Goal: Information Seeking & Learning: Learn about a topic

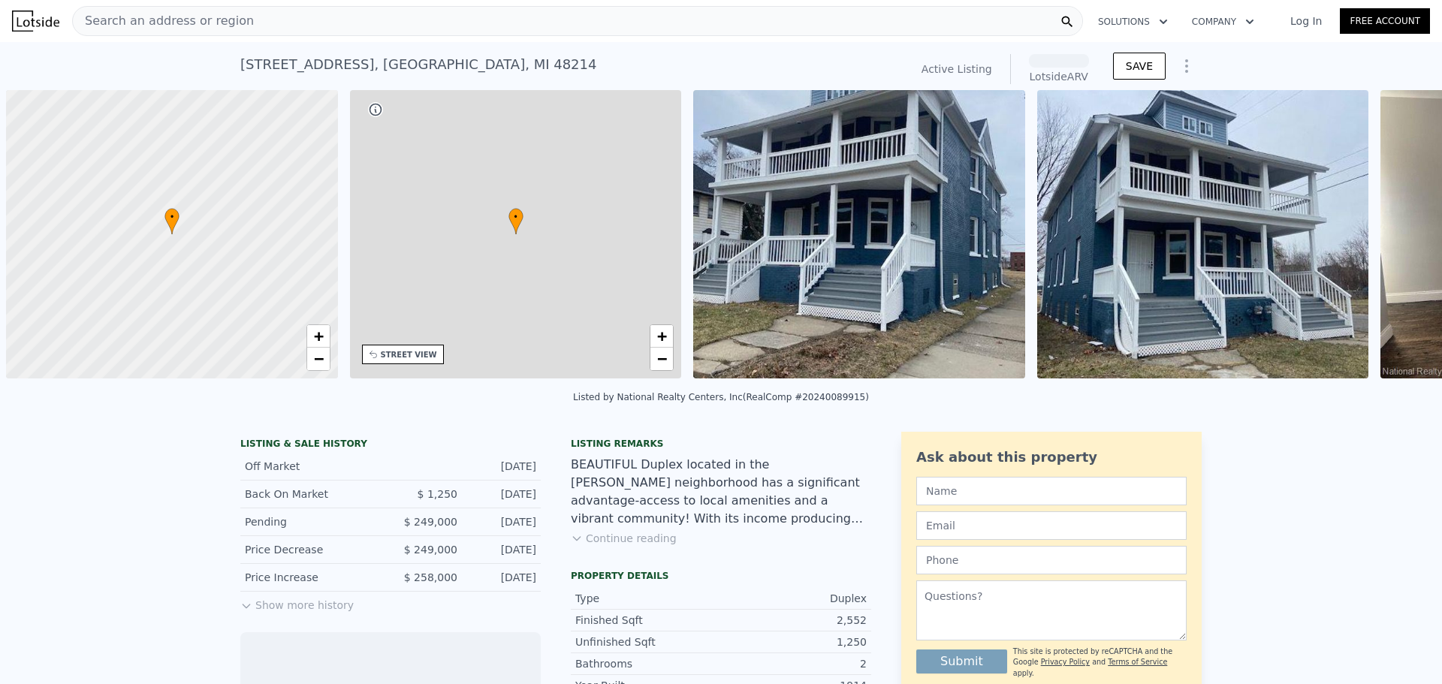
scroll to position [0, 6]
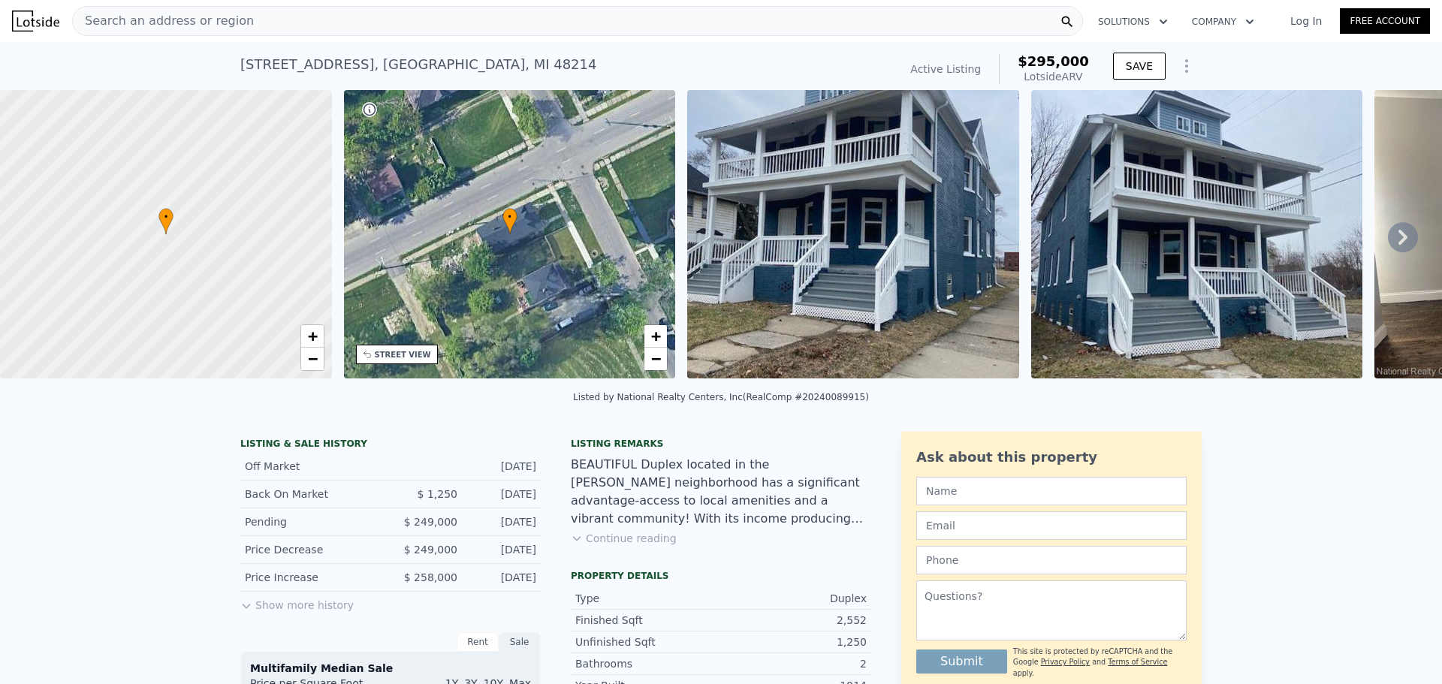
click at [309, 612] on button "Show more history" at bounding box center [296, 602] width 113 height 21
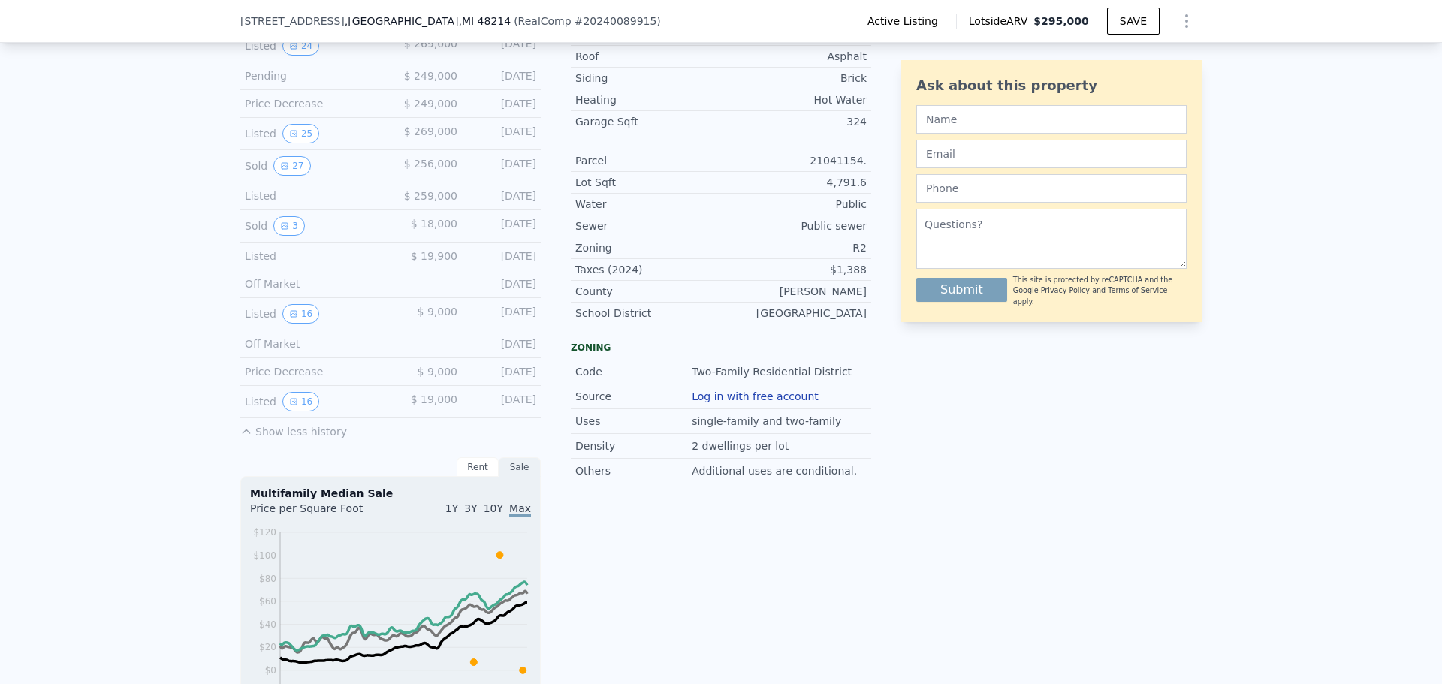
scroll to position [704, 0]
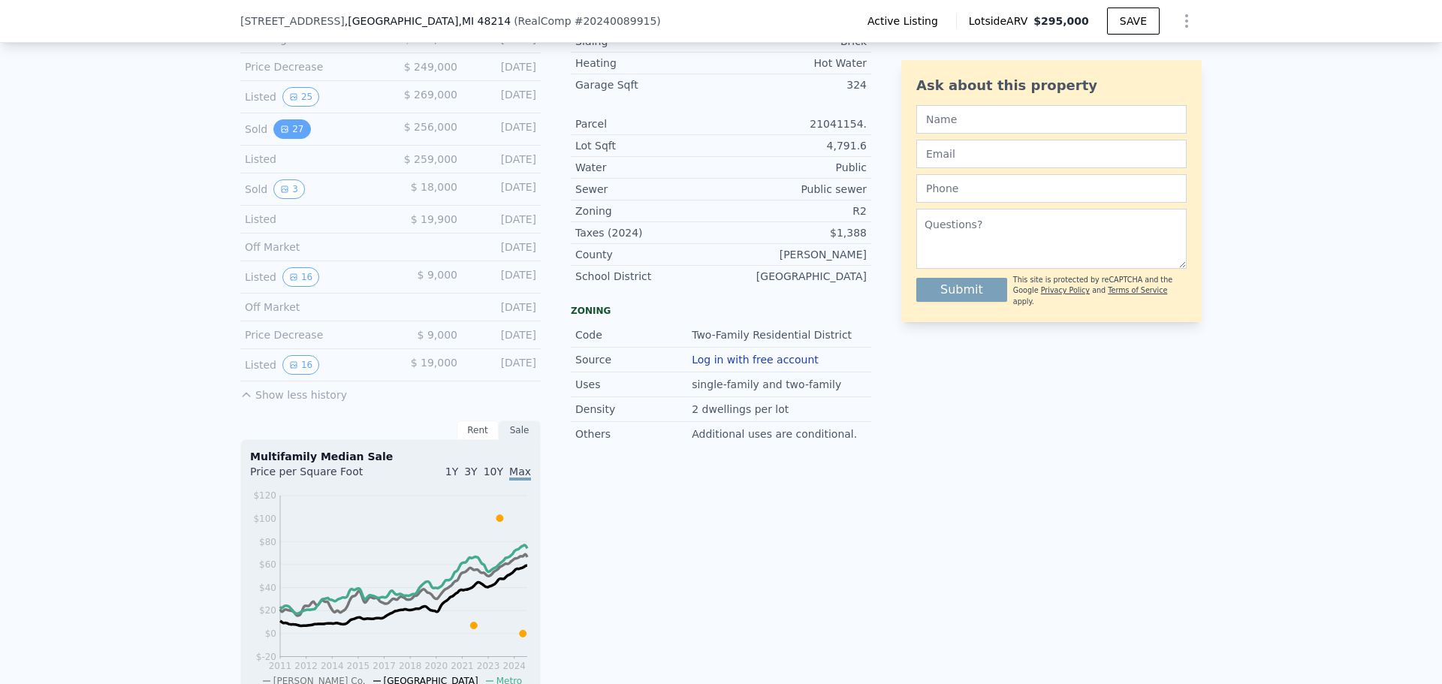
click at [291, 139] on button "27" at bounding box center [291, 129] width 37 height 20
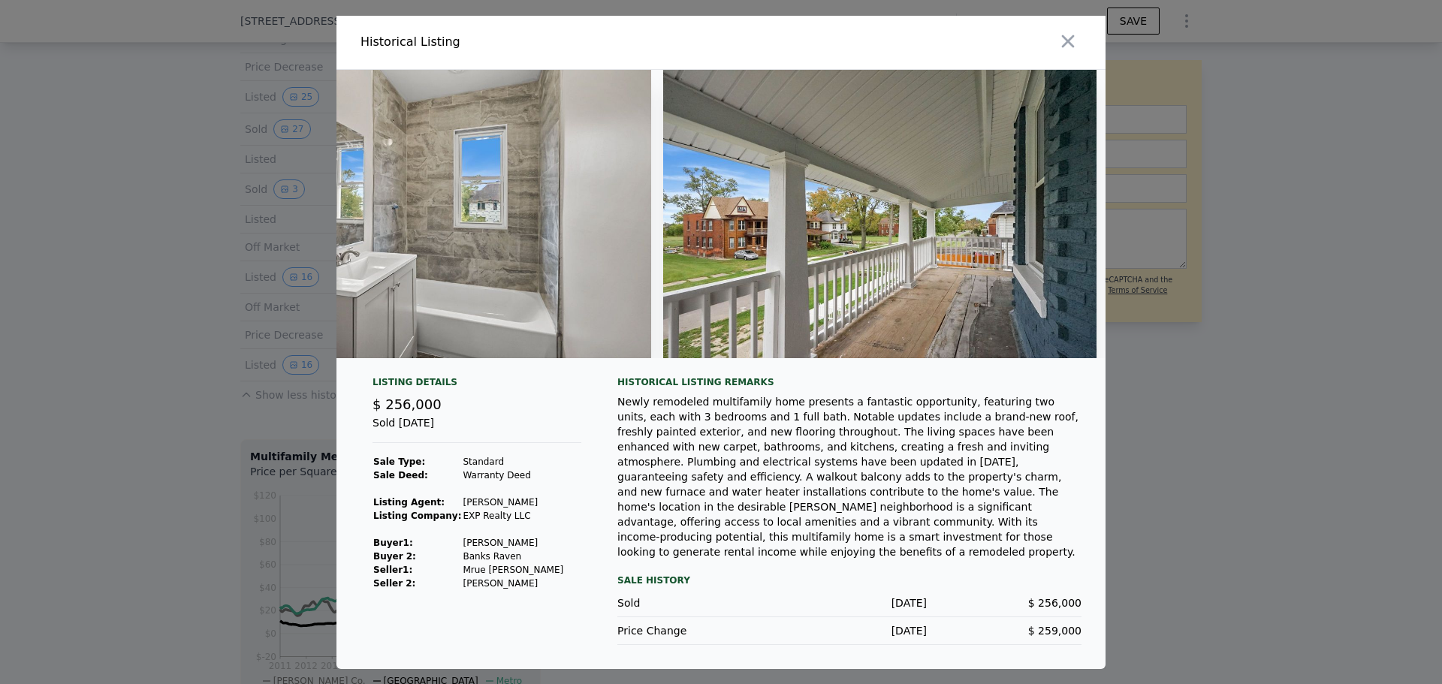
scroll to position [0, 11285]
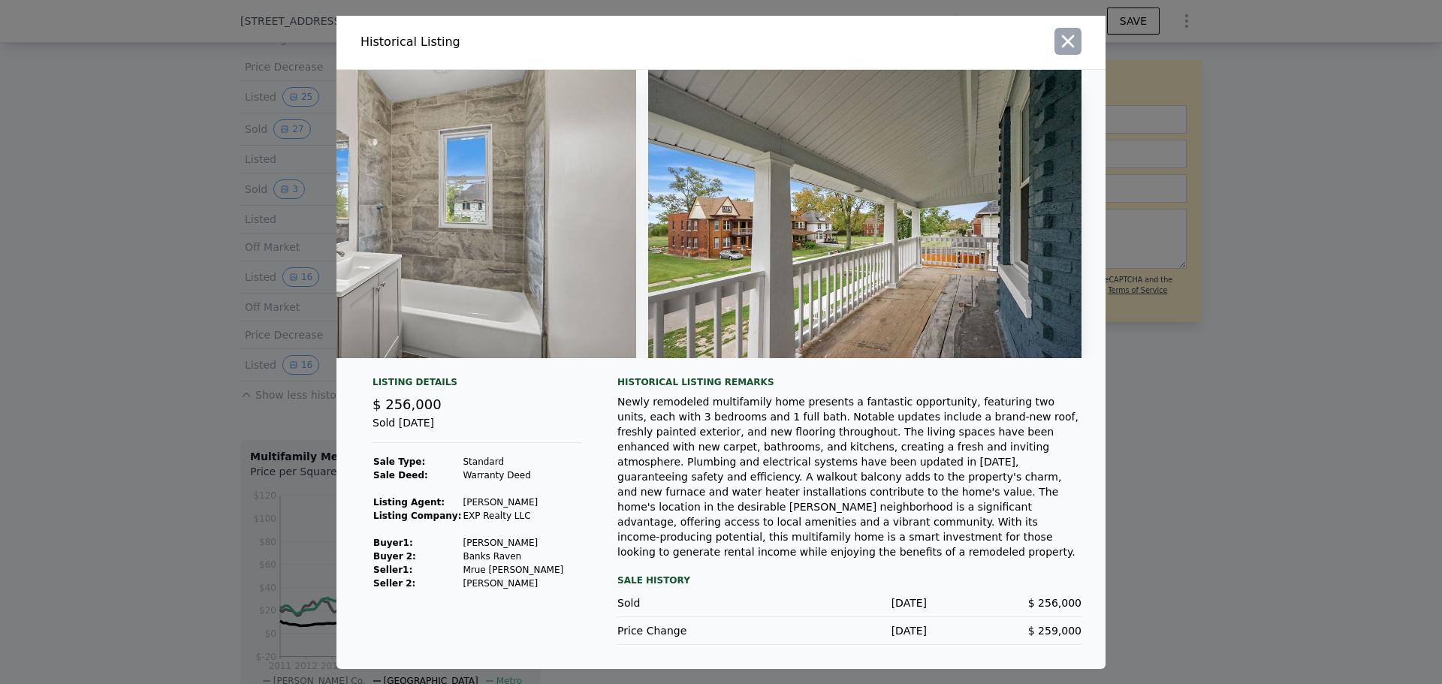
click at [1065, 47] on icon "button" at bounding box center [1068, 41] width 13 height 13
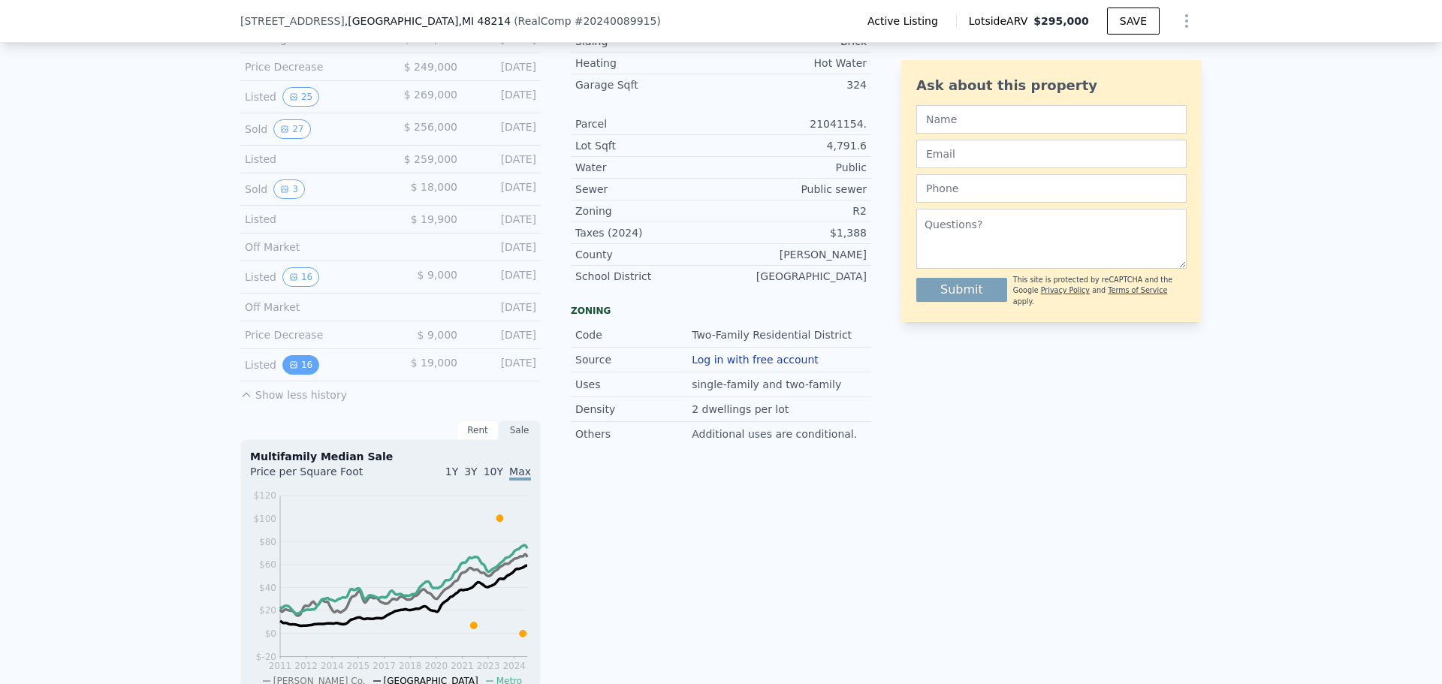
click at [300, 373] on button "16" at bounding box center [300, 365] width 37 height 20
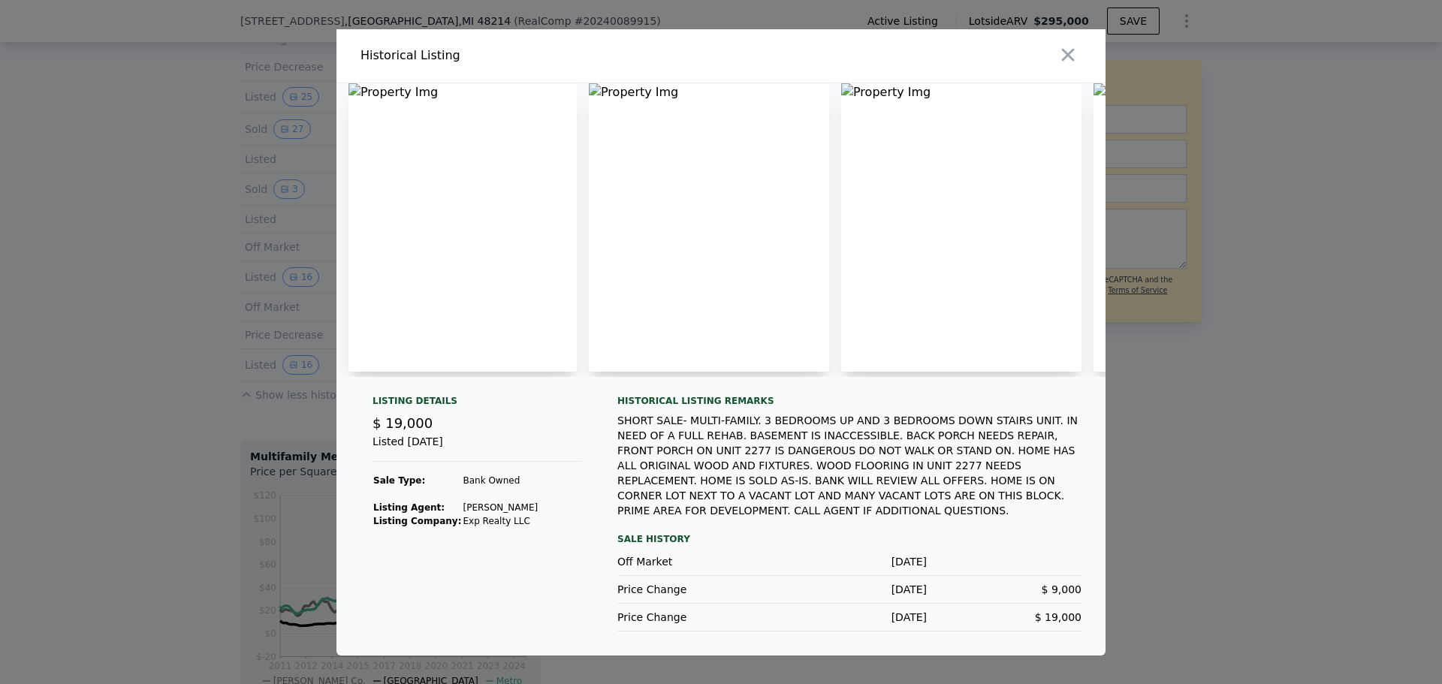
click at [1187, 468] on div at bounding box center [721, 342] width 1442 height 684
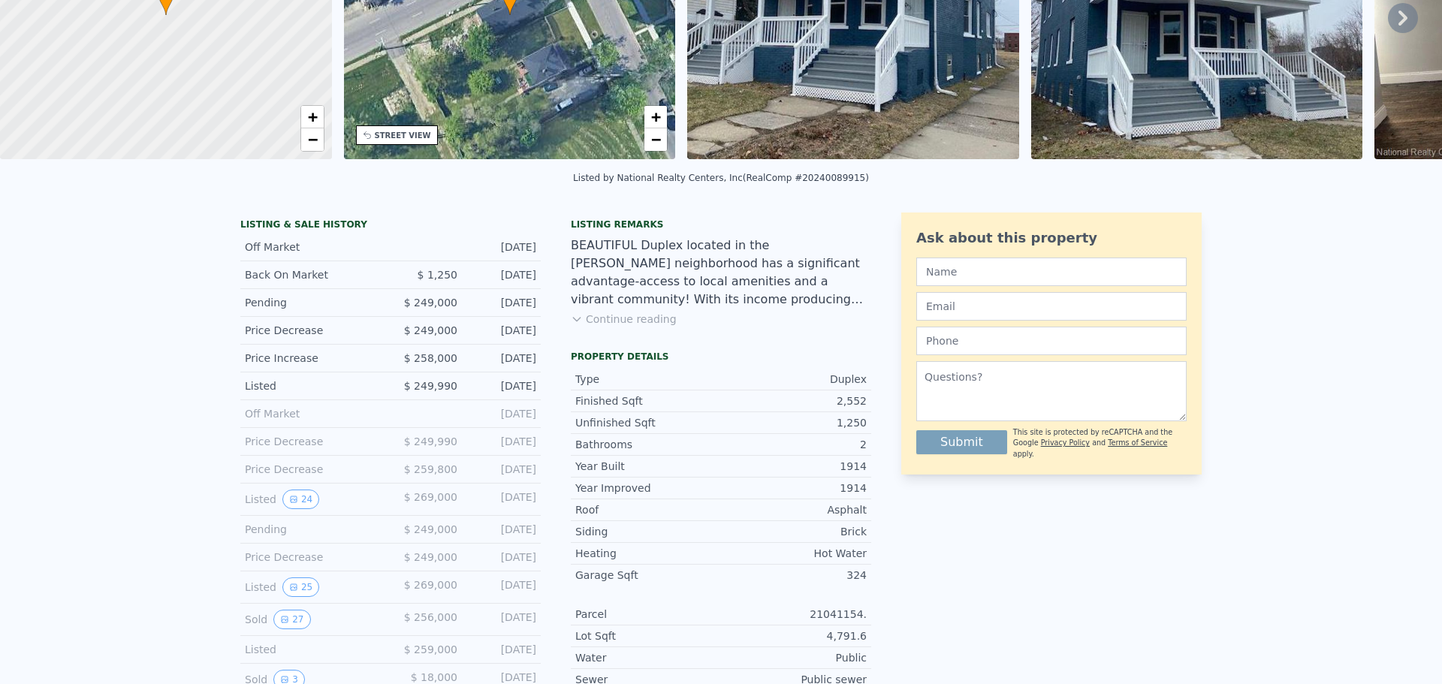
scroll to position [0, 0]
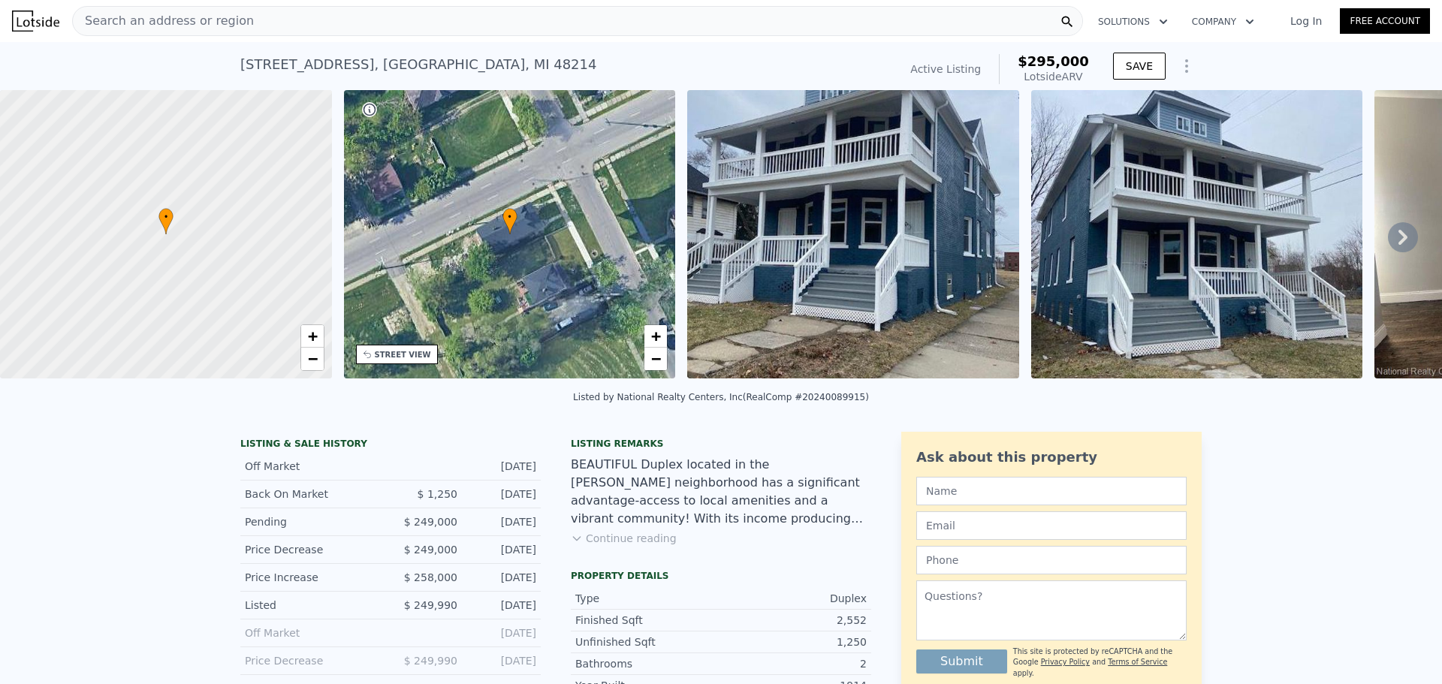
click at [386, 361] on div "STREET VIEW" at bounding box center [397, 355] width 82 height 20
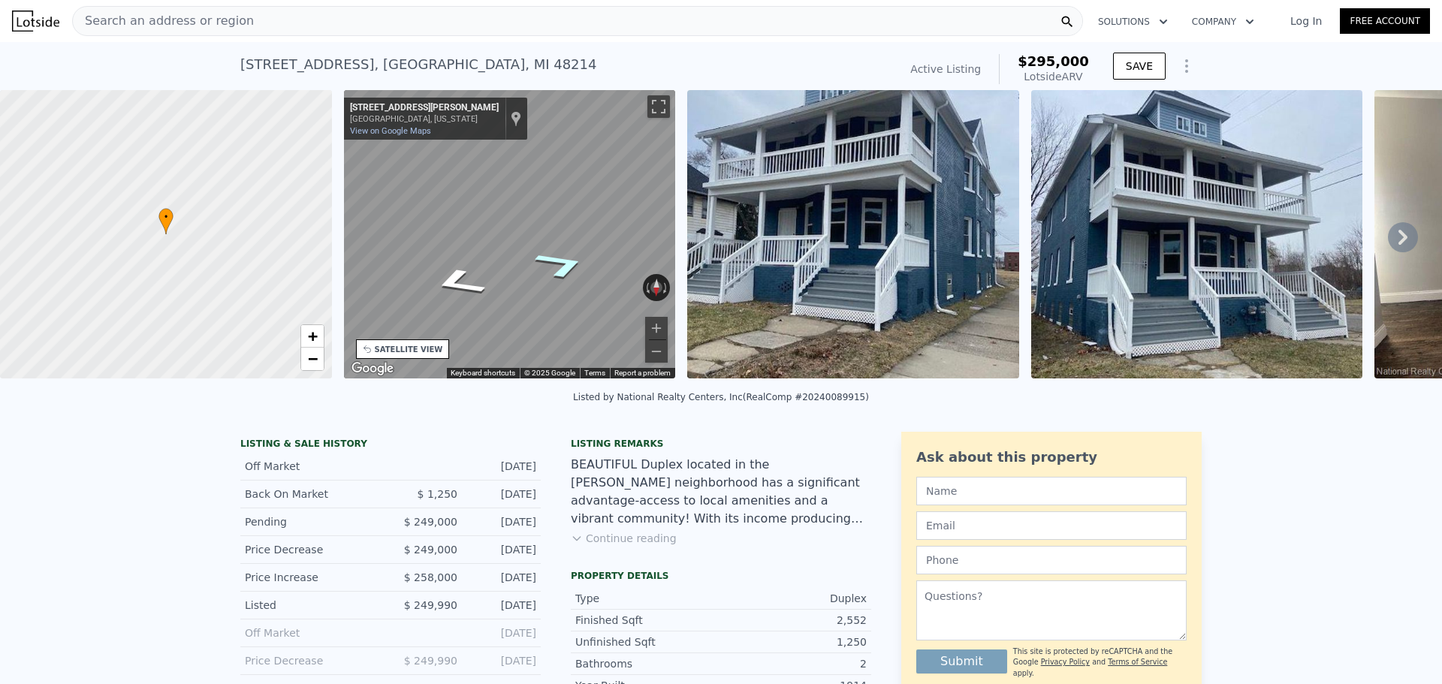
click at [553, 261] on icon "Go Southwest, E Vernor Hwy" at bounding box center [560, 264] width 99 height 43
click at [701, 252] on div "• + − • + − STREET VIEW ← Move left → Move right ↑ Move up ↓ Move down + Zoom i…" at bounding box center [721, 237] width 1442 height 294
click at [558, 310] on icon "Go Southwest, E Vernor Hwy" at bounding box center [556, 310] width 107 height 38
click at [600, 283] on div "← Move left → Move right ↑ Move up ↓ Move down + Zoom in - Zoom out [STREET_ADD…" at bounding box center [510, 234] width 332 height 288
click at [655, 279] on div "← Move left → Move right ↑ Move up ↓ Move down + Zoom in - Zoom out [STREET_ADD…" at bounding box center [510, 234] width 332 height 288
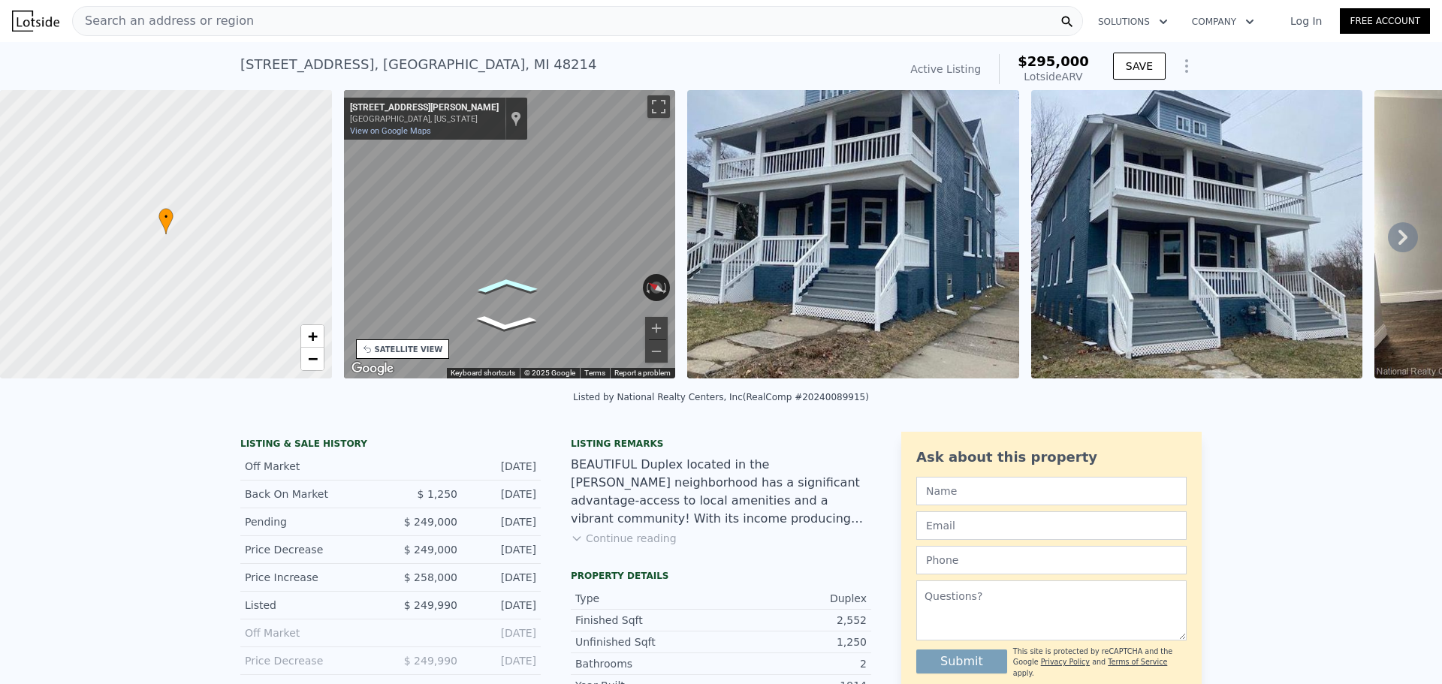
click at [497, 285] on icon "Go Northeast, E Vernor Hwy" at bounding box center [507, 286] width 94 height 24
click at [517, 279] on icon "Go Northeast, E Vernor Hwy" at bounding box center [513, 285] width 95 height 25
click at [517, 277] on icon "Go Northeast, E Vernor Hwy" at bounding box center [513, 285] width 95 height 25
click at [517, 278] on icon "Go Northeast, E Vernor Hwy" at bounding box center [513, 285] width 95 height 25
click at [456, 247] on icon "Go Northeast, E Vernor Hwy" at bounding box center [458, 245] width 101 height 56
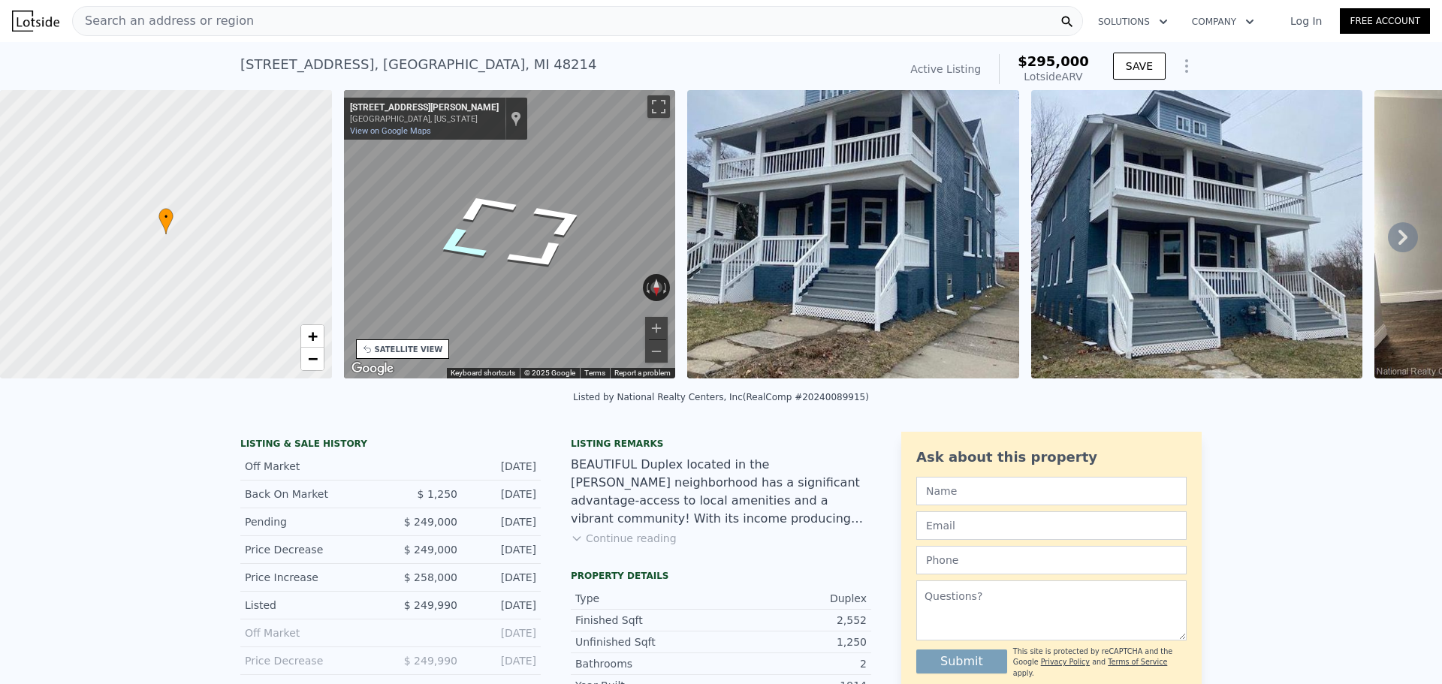
click at [460, 243] on icon "Go Northeast, E Vernor Hwy" at bounding box center [458, 245] width 101 height 56
click at [537, 205] on icon "Go Southwest, E Vernor Hwy" at bounding box center [541, 201] width 113 height 70
click at [542, 197] on icon "Go Southwest, E Vernor Hwy" at bounding box center [541, 201] width 113 height 70
click at [542, 198] on icon "Go Southwest, E Vernor Hwy" at bounding box center [541, 201] width 113 height 70
click at [541, 198] on icon "Go Southwest, E Vernor Hwy" at bounding box center [541, 201] width 113 height 70
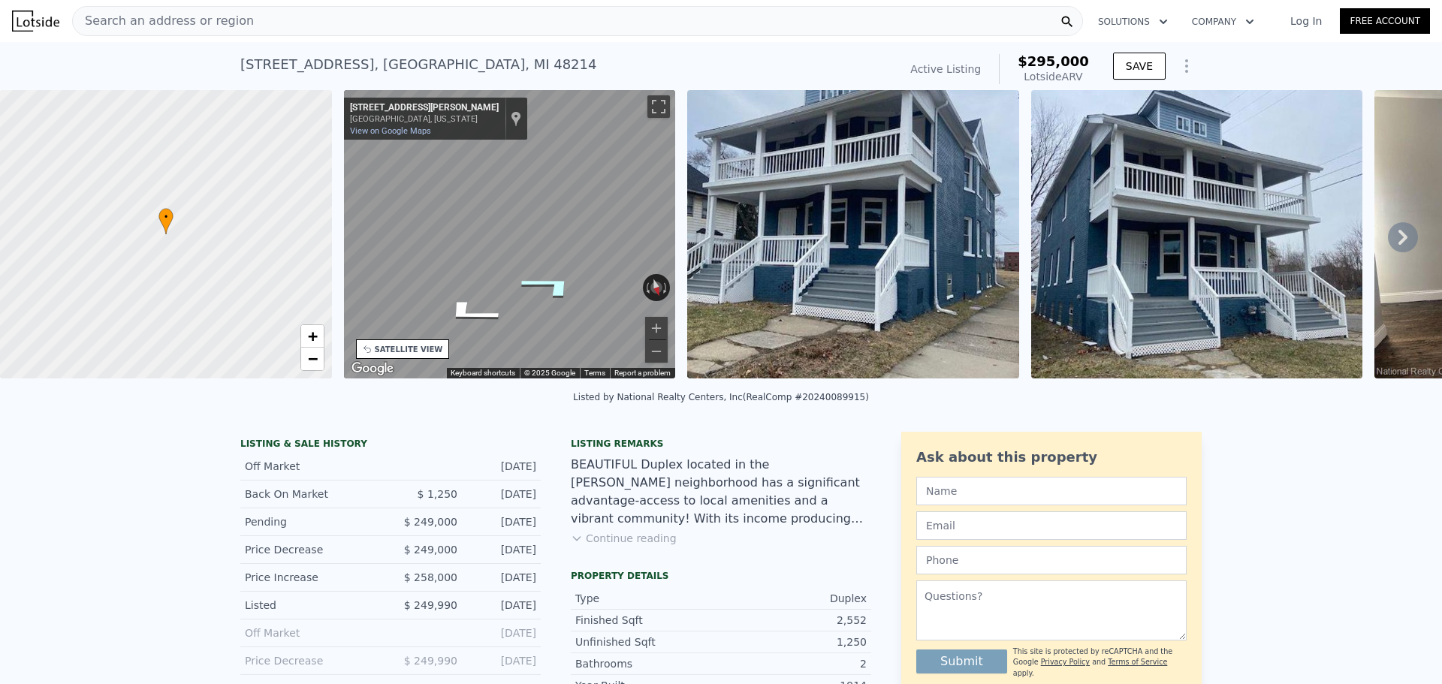
click at [553, 282] on icon "Go Southwest, E Vernor Hwy" at bounding box center [550, 286] width 111 height 38
click at [565, 283] on icon "Go Southwest, E Vernor Hwy" at bounding box center [558, 282] width 104 height 39
click at [571, 291] on icon "Go Southwest, E Vernor Hwy" at bounding box center [565, 290] width 71 height 33
click at [713, 222] on div "• + − • + − STREET VIEW ← Move left → Move right ↑ Move up ↓ Move down + Zoom i…" at bounding box center [721, 237] width 1442 height 294
click at [471, 285] on icon "Go Northeast, E Vernor Hwy" at bounding box center [473, 286] width 113 height 38
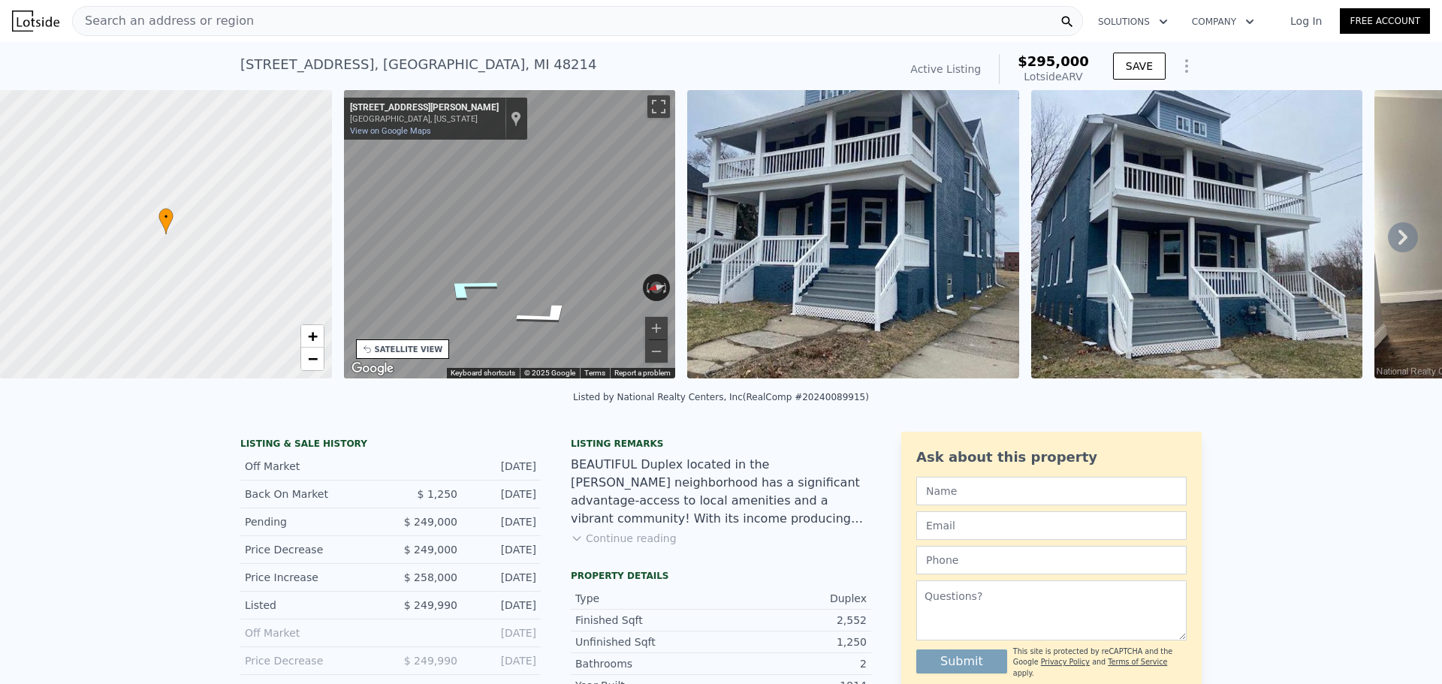
click at [469, 292] on icon "Go Northeast, E Vernor Hwy" at bounding box center [467, 288] width 110 height 38
click at [469, 293] on icon "Go Northeast, E Vernor Hwy" at bounding box center [473, 286] width 113 height 38
click at [412, 342] on div "SATELLITE VIEW" at bounding box center [403, 349] width 94 height 20
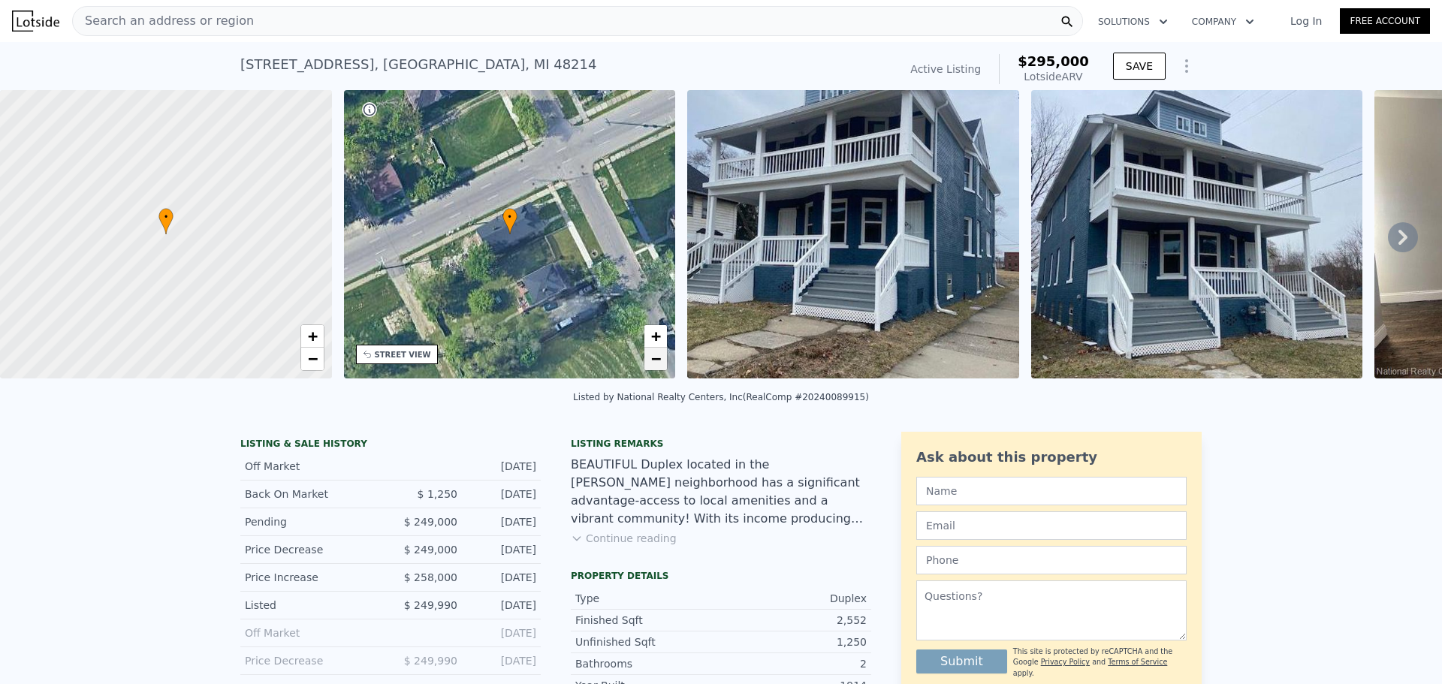
click at [658, 364] on span "−" at bounding box center [656, 358] width 10 height 19
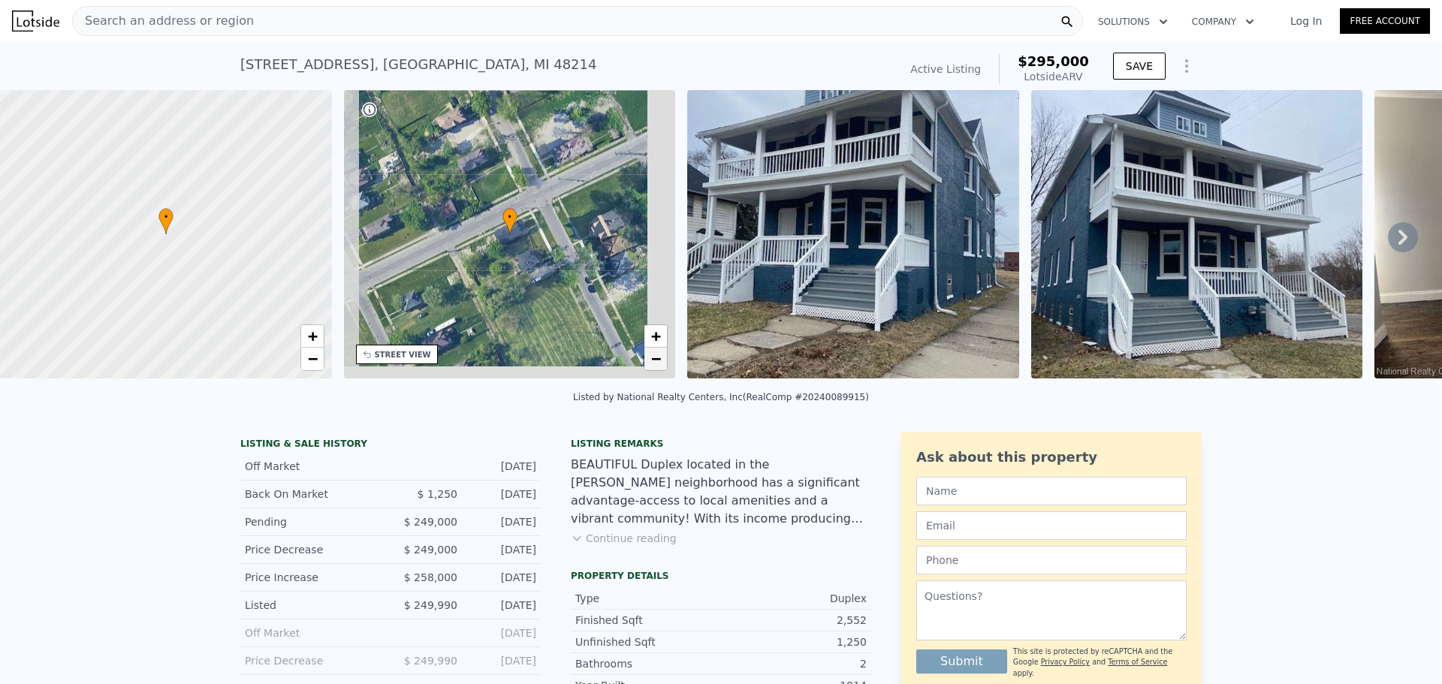
click at [658, 364] on span "−" at bounding box center [656, 358] width 10 height 19
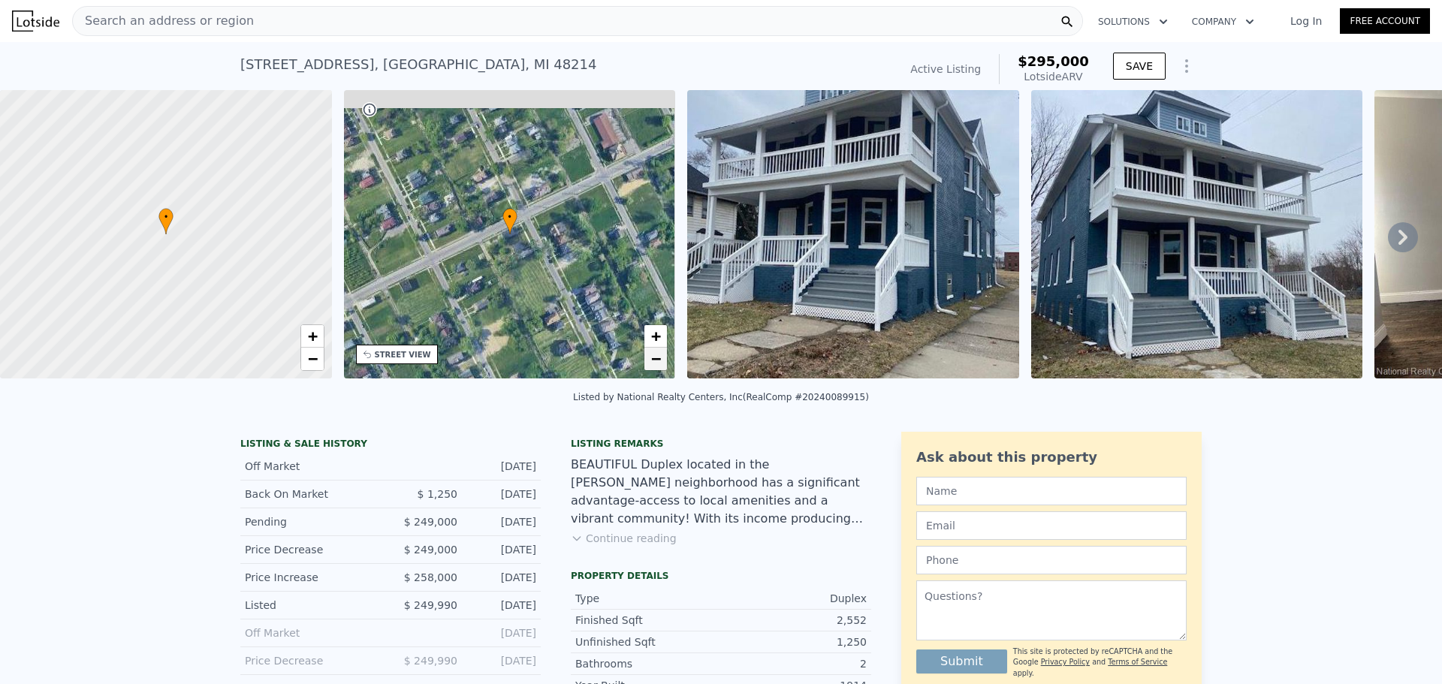
click at [657, 364] on span "−" at bounding box center [656, 358] width 10 height 19
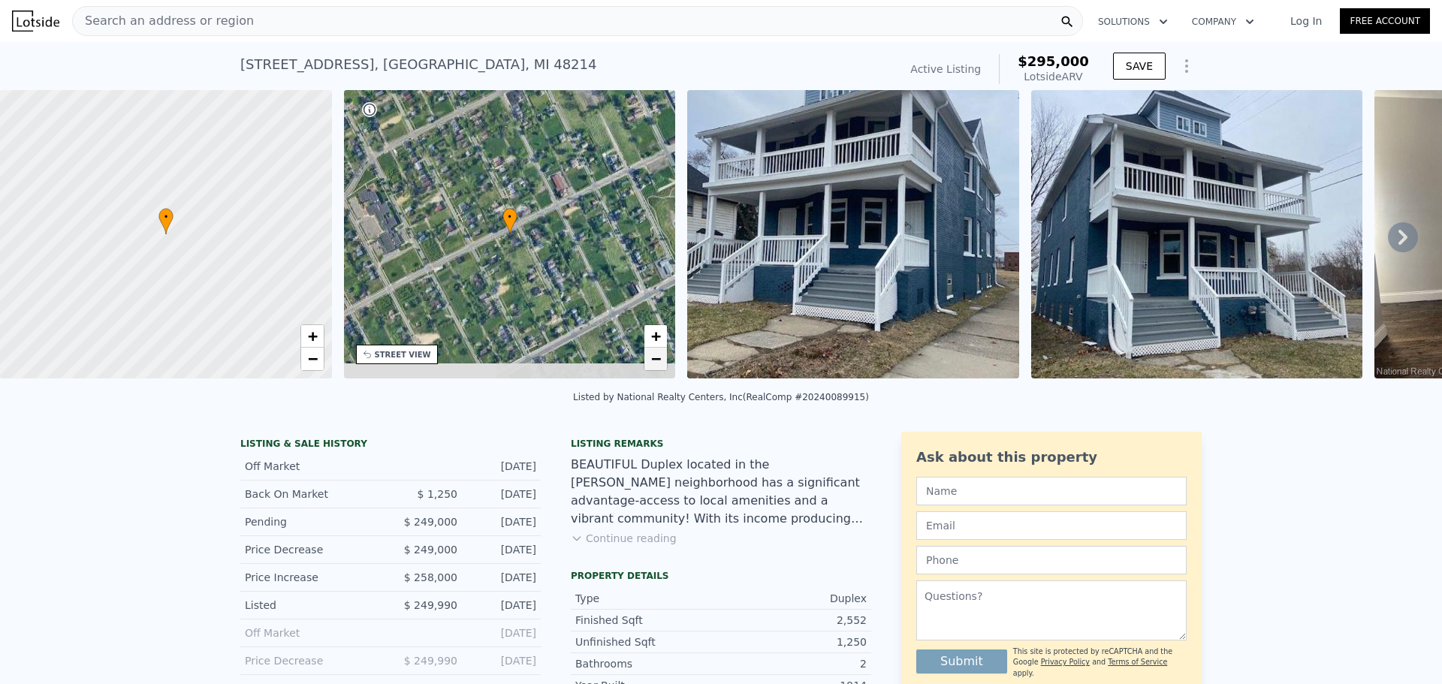
click at [657, 364] on span "−" at bounding box center [656, 358] width 10 height 19
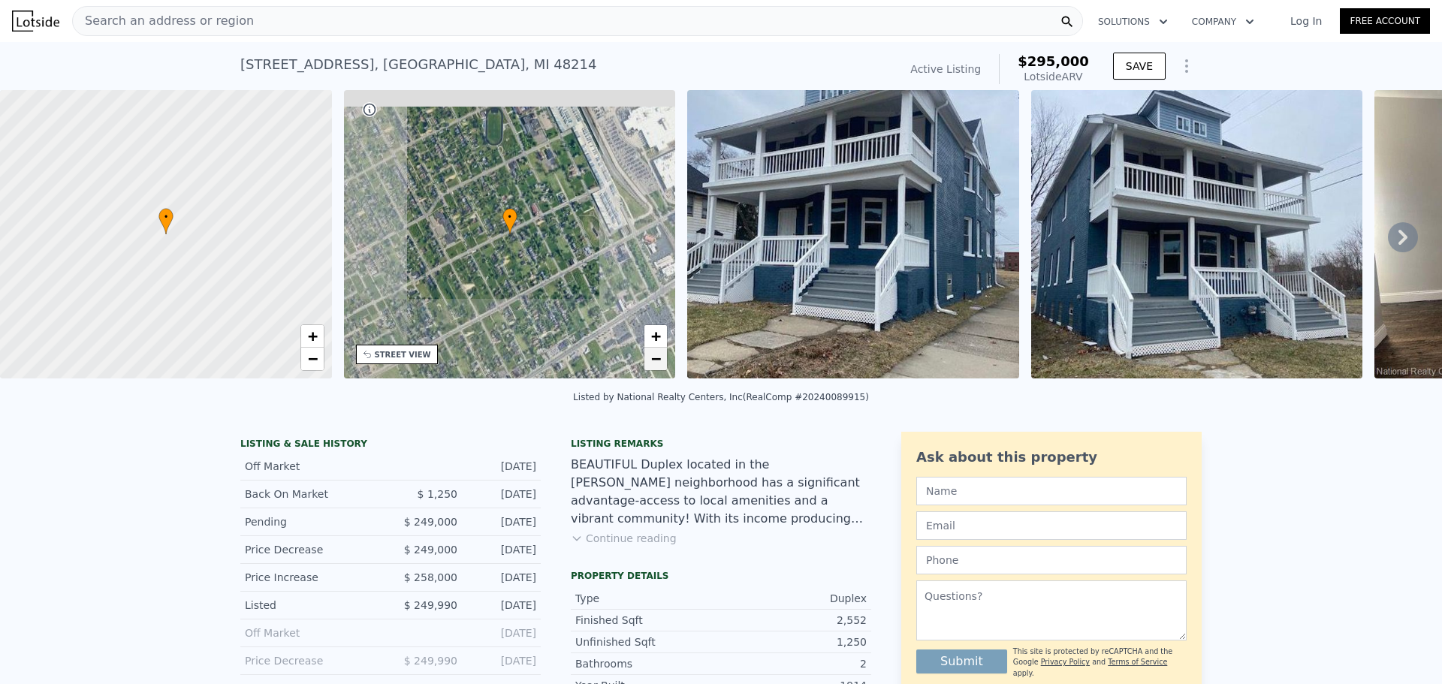
click at [658, 364] on span "−" at bounding box center [656, 358] width 10 height 19
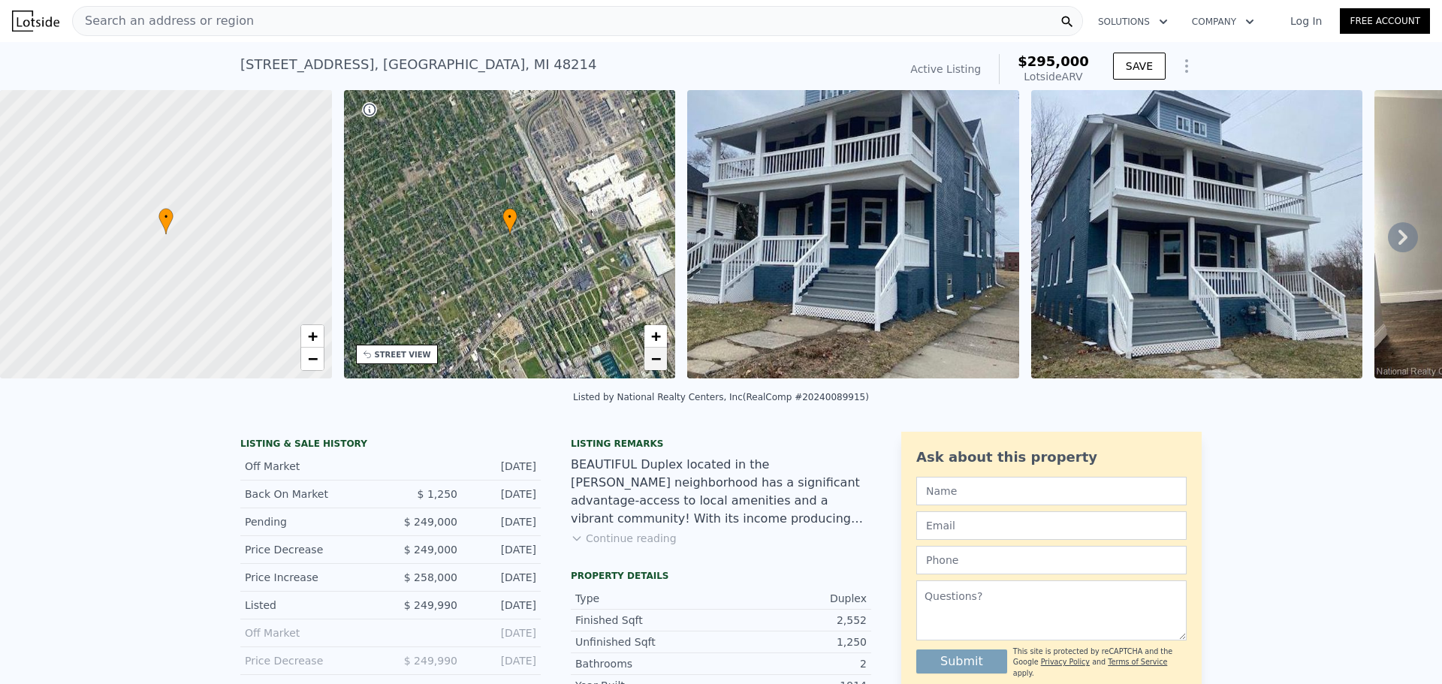
click at [658, 364] on span "−" at bounding box center [656, 358] width 10 height 19
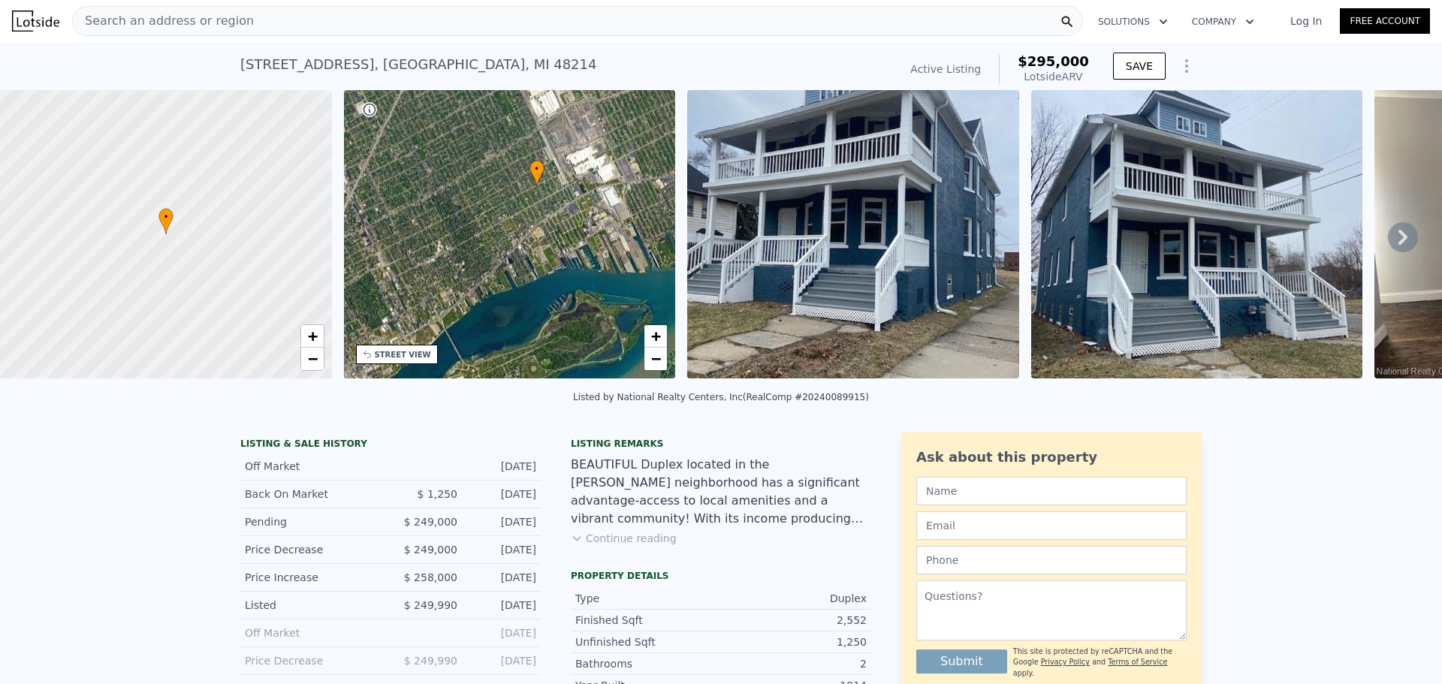
drag, startPoint x: 564, startPoint y: 251, endPoint x: 568, endPoint y: 234, distance: 16.9
click at [568, 234] on div "• + −" at bounding box center [510, 234] width 332 height 288
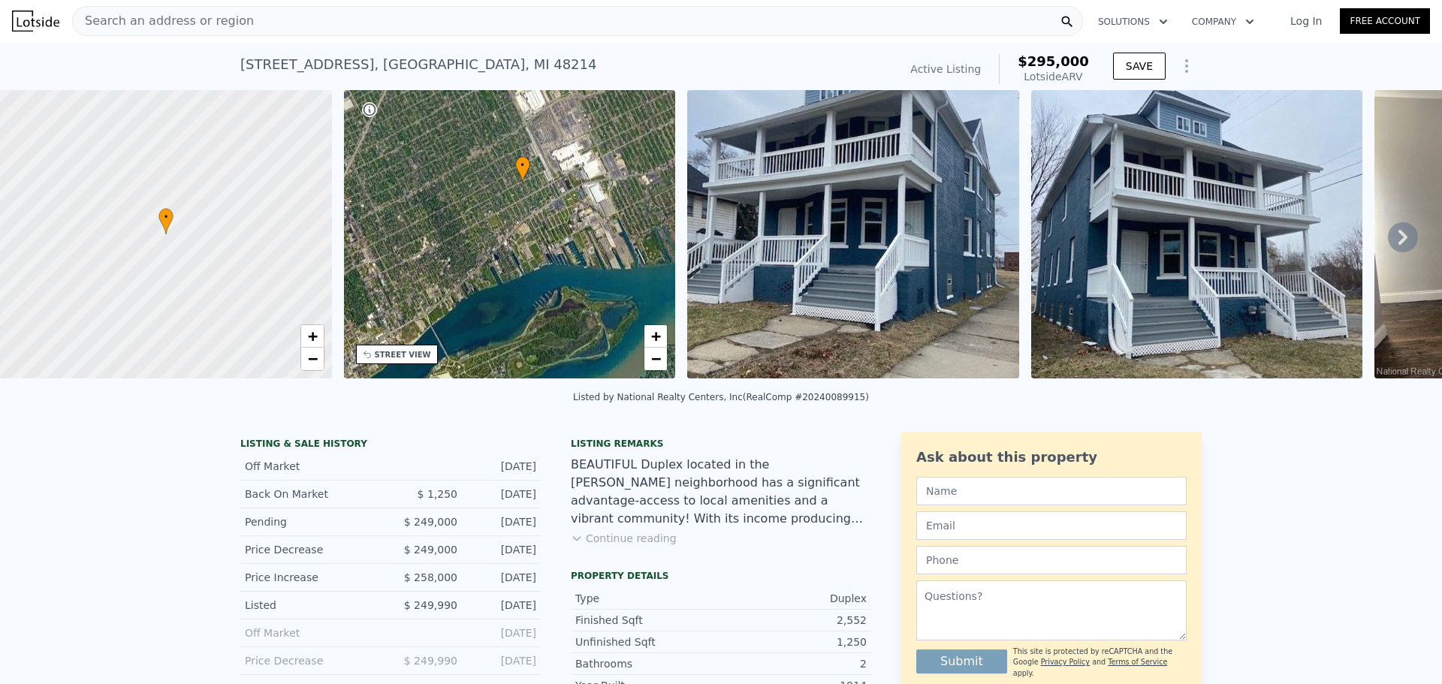
drag, startPoint x: 568, startPoint y: 234, endPoint x: 550, endPoint y: 241, distance: 19.2
click at [550, 241] on div "• + −" at bounding box center [510, 234] width 332 height 288
drag, startPoint x: 282, startPoint y: 69, endPoint x: 375, endPoint y: 77, distance: 94.2
click at [375, 77] on div "[STREET_ADDRESS] Active at (~ARV $295k )" at bounding box center [566, 69] width 652 height 42
drag, startPoint x: 345, startPoint y: 74, endPoint x: 299, endPoint y: 71, distance: 46.7
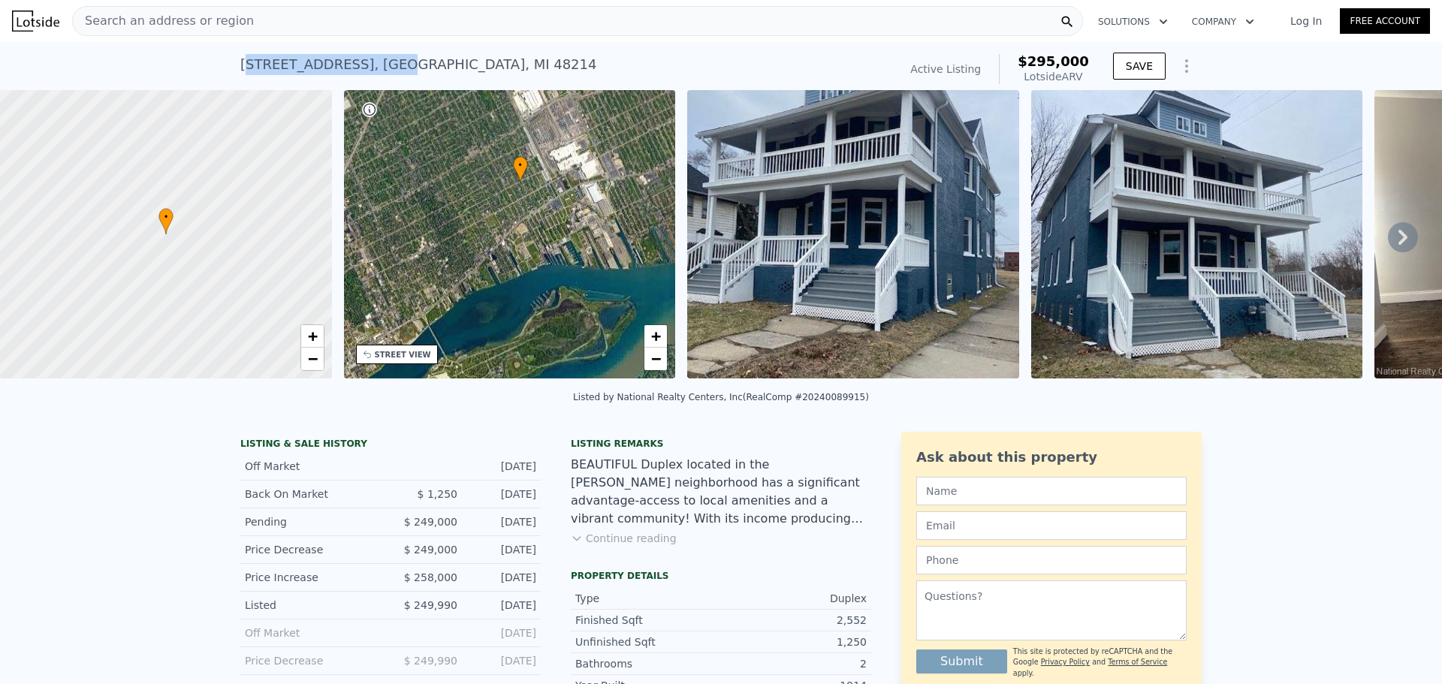
click at [344, 74] on div "[STREET_ADDRESS]" at bounding box center [418, 64] width 356 height 21
click at [243, 66] on div "[STREET_ADDRESS]" at bounding box center [418, 64] width 356 height 21
drag, startPoint x: 234, startPoint y: 63, endPoint x: 460, endPoint y: 74, distance: 225.5
click at [460, 74] on div "[STREET_ADDRESS] Active at (~ARV $295k )" at bounding box center [566, 69] width 652 height 42
click at [1388, 243] on icon at bounding box center [1403, 237] width 30 height 30
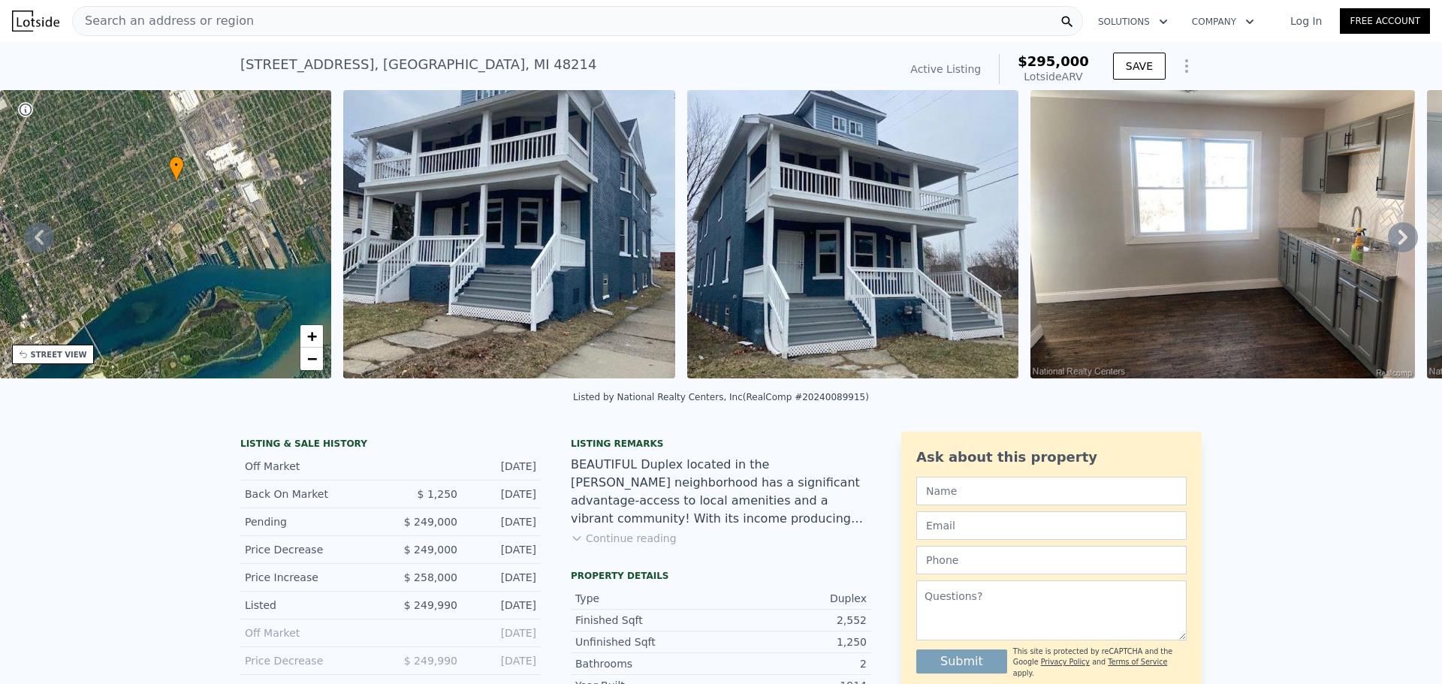
click at [1388, 243] on icon at bounding box center [1403, 237] width 30 height 30
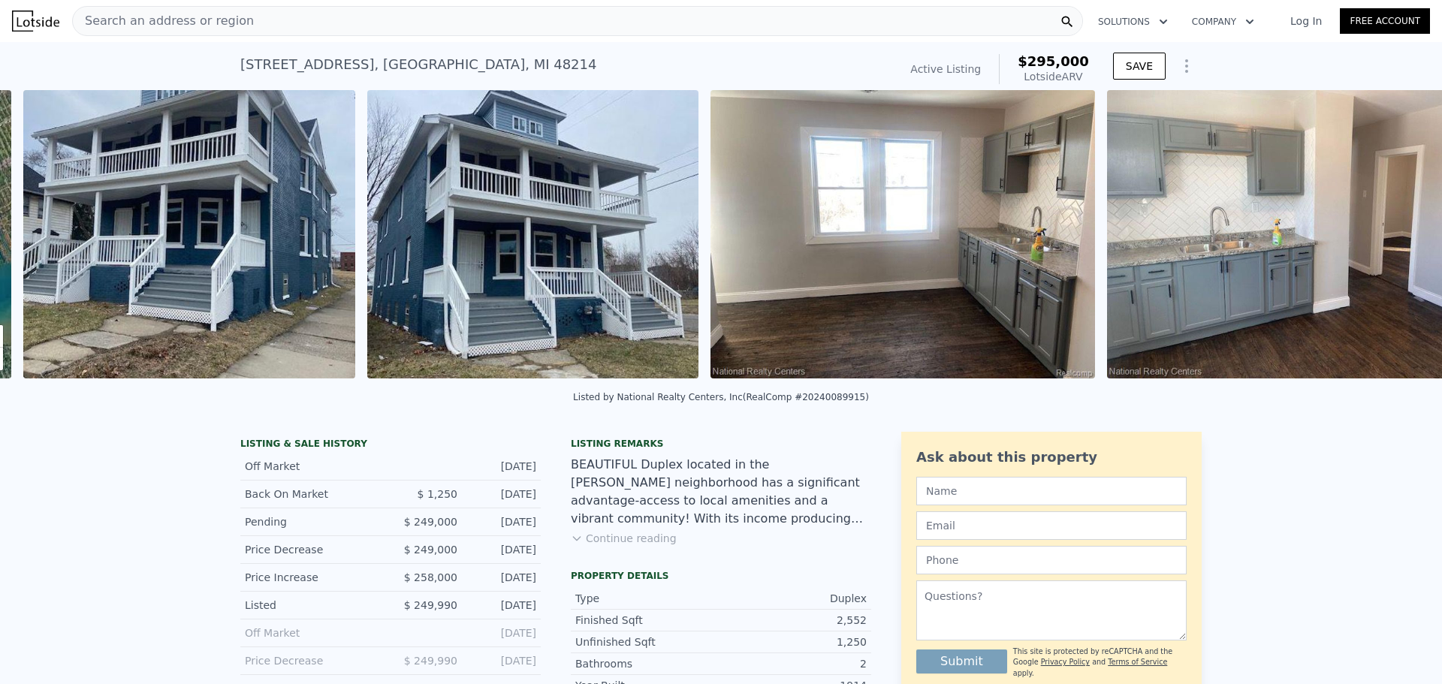
scroll to position [0, 687]
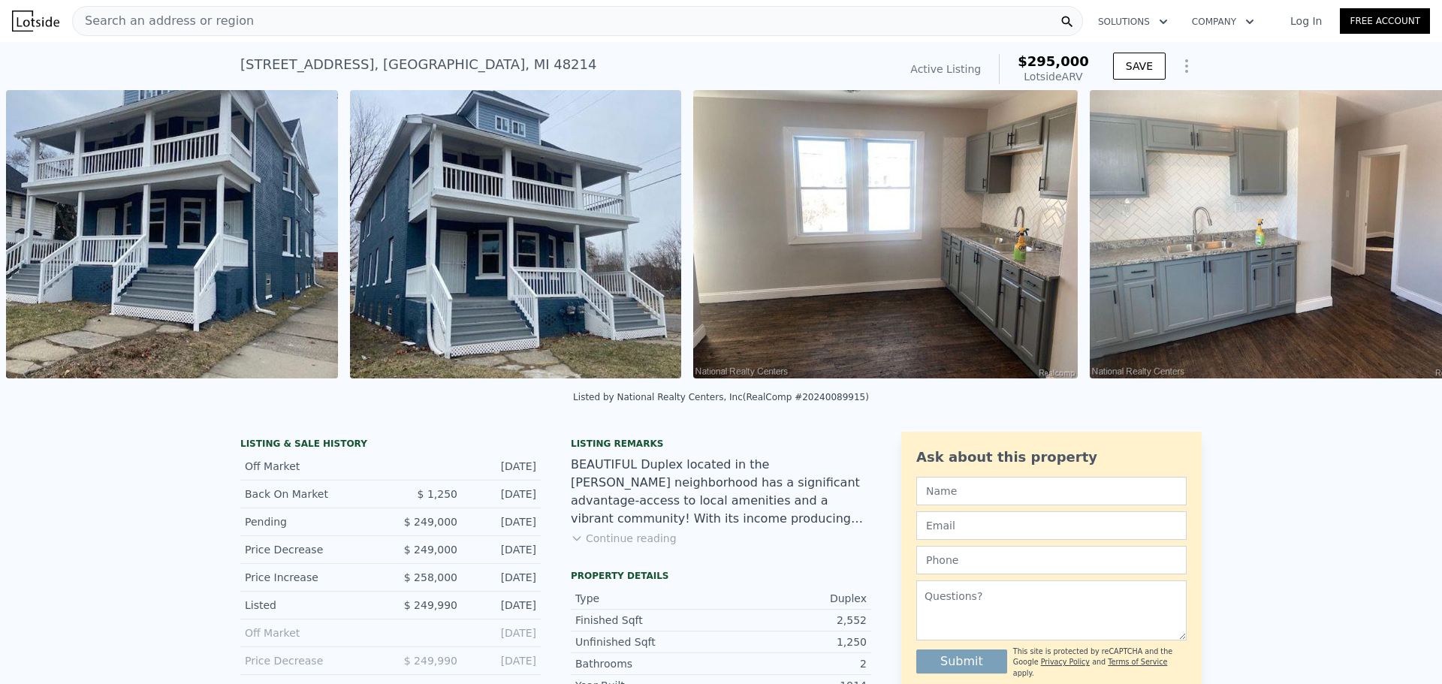
click at [1389, 243] on img at bounding box center [1281, 234] width 384 height 288
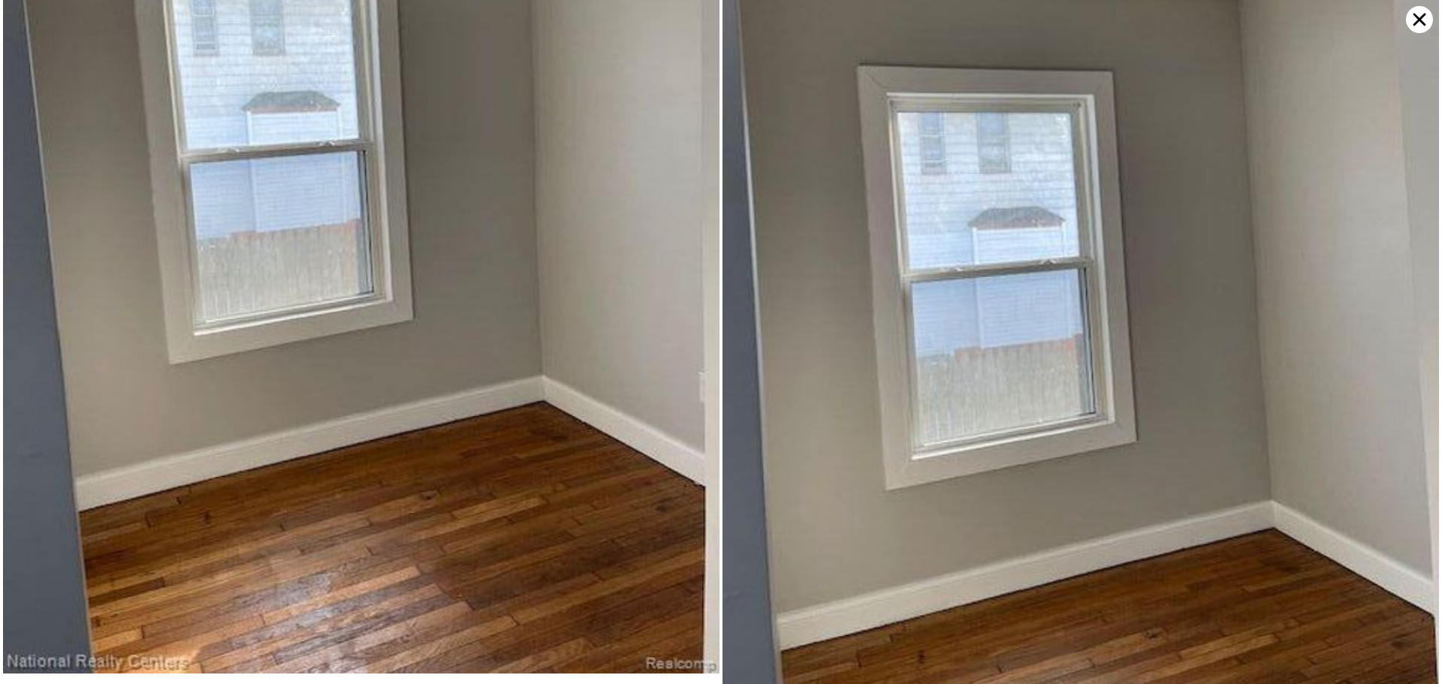
scroll to position [0, 0]
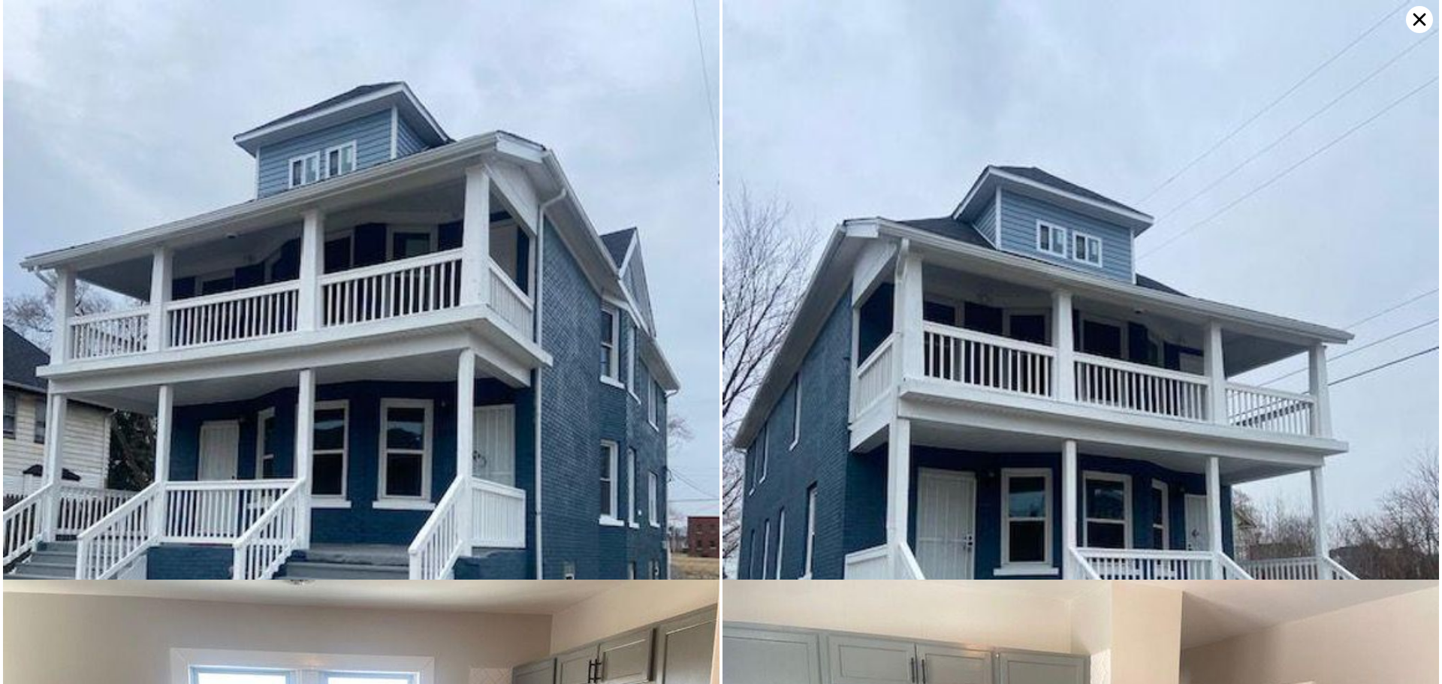
click at [1414, 19] on icon at bounding box center [1419, 19] width 27 height 27
